Goal: Transaction & Acquisition: Purchase product/service

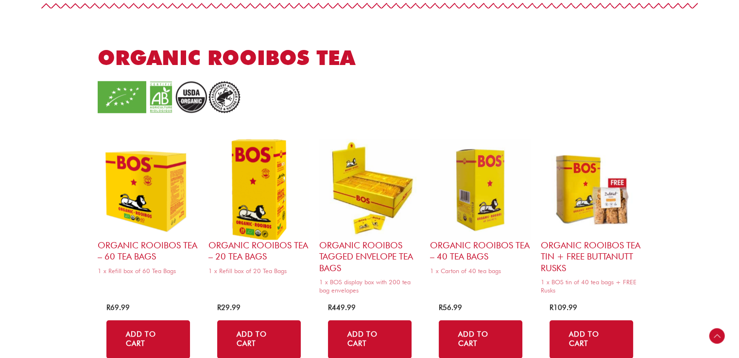
scroll to position [874, 0]
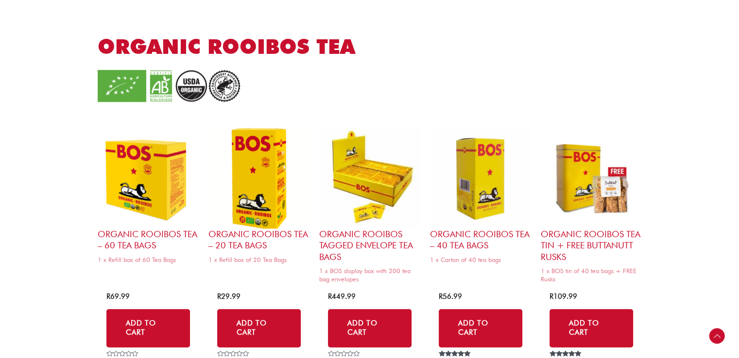
click at [697, 265] on section "Organic Rooibos Tea – 60 Tea Bags 1 x Refill box of 60 Tea Bags R 69.99 Add to …" at bounding box center [369, 236] width 739 height 259
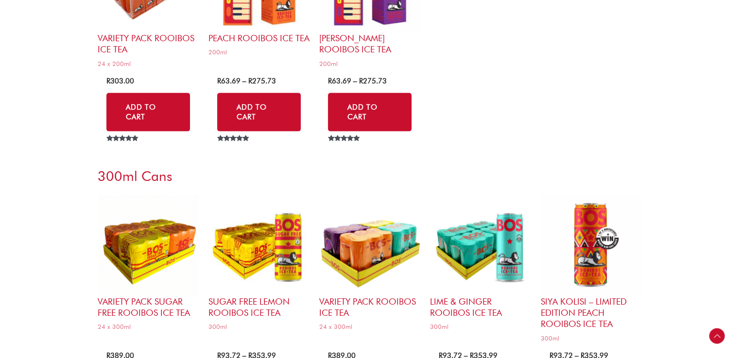
scroll to position [2185, 0]
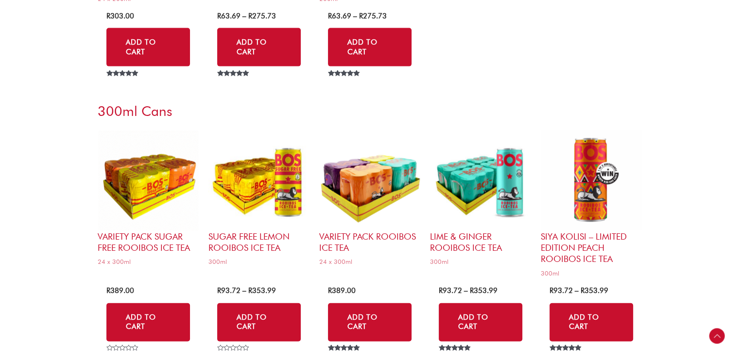
click at [679, 249] on section "Variety Pack Sugar Free Rooibos Ice Tea 24 x 300ml R 389.00 Add to Cart Rated 0…" at bounding box center [369, 358] width 739 height 467
click at [709, 242] on section "Variety Pack Sugar Free Rooibos Ice Tea 24 x 300ml R 389.00 Add to Cart Rated 0…" at bounding box center [369, 358] width 739 height 467
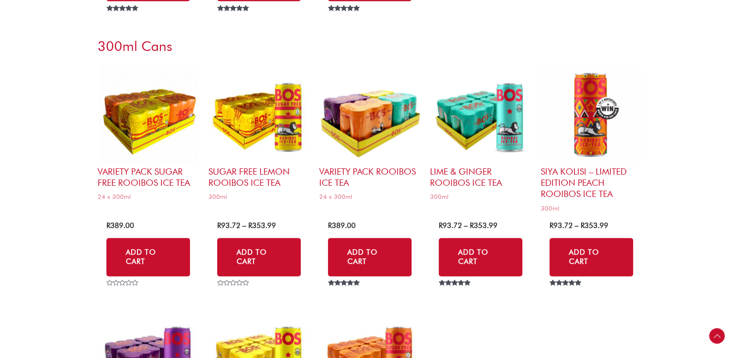
scroll to position [2234, 0]
